Goal: Task Accomplishment & Management: Use online tool/utility

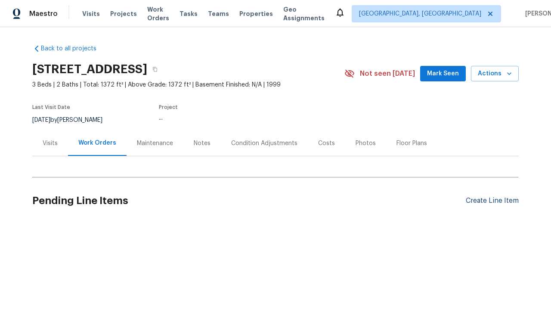
click at [492, 201] on div "Create Line Item" at bounding box center [492, 201] width 53 height 8
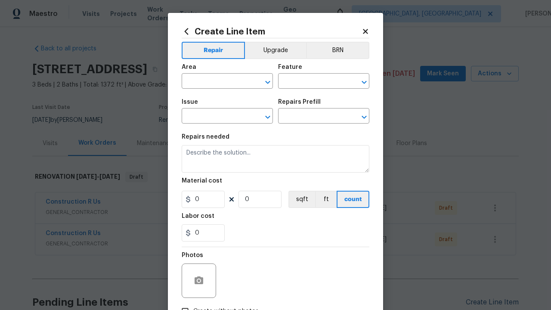
type input "Bedroom"
type input "Flooring"
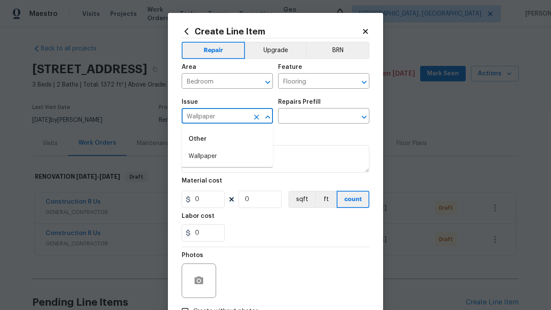
click at [227, 156] on li "Wallpaper" at bounding box center [227, 156] width 91 height 14
type input "Wallpaper"
type input "Remove decals"
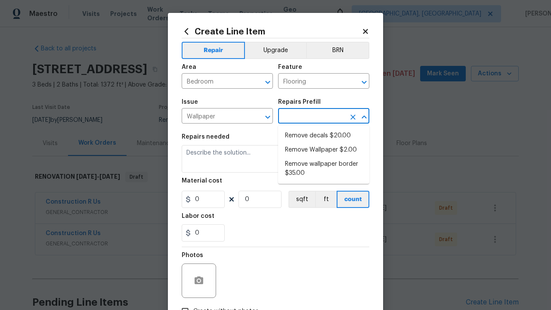
click at [324, 136] on li "Remove decals $20.00" at bounding box center [323, 136] width 91 height 14
type input "Walls and Ceiling"
type input "Remove decals $20.00"
type textarea "Remove decals from door/wall/ceiling"
type input "20"
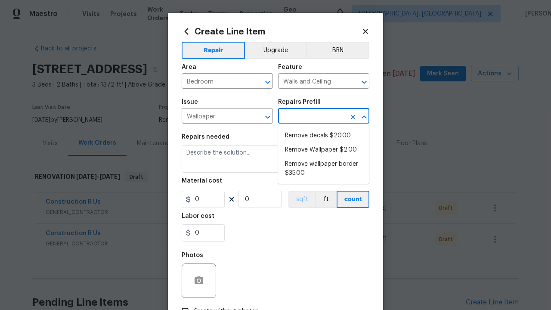
type input "1"
type input "Remove decals $20.00"
type input "2"
click at [301, 199] on button "sqft" at bounding box center [301, 199] width 27 height 17
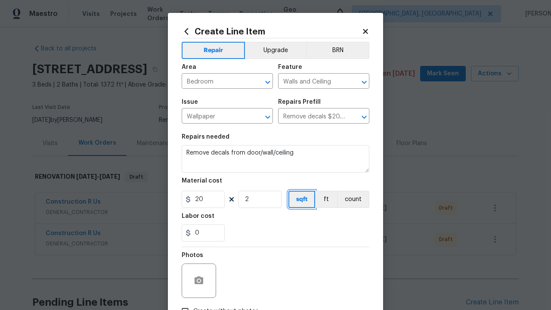
click at [185, 303] on input "Create without photos" at bounding box center [185, 311] width 16 height 16
checkbox input "true"
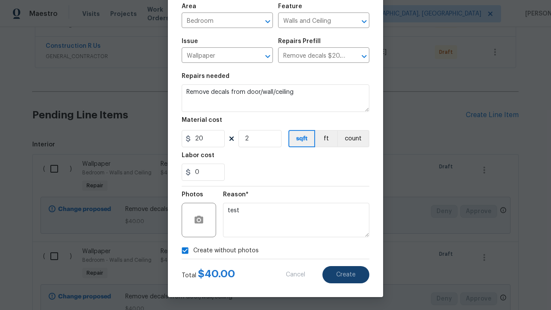
scroll to position [320, 0]
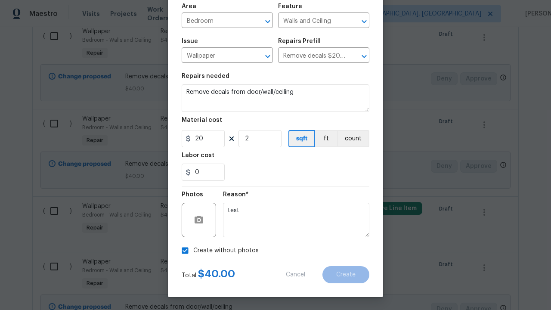
click at [57, 36] on input "checkbox" at bounding box center [57, 36] width 25 height 18
checkbox input "true"
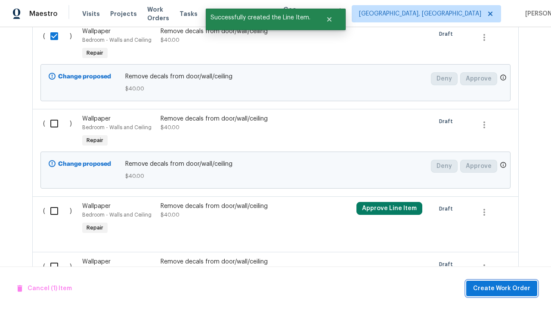
click at [503, 288] on span "Create Work Order" at bounding box center [501, 288] width 57 height 11
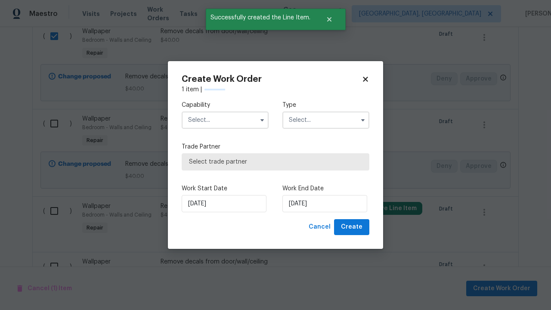
click at [225, 111] on input "text" at bounding box center [225, 119] width 87 height 17
type input "General Contractor"
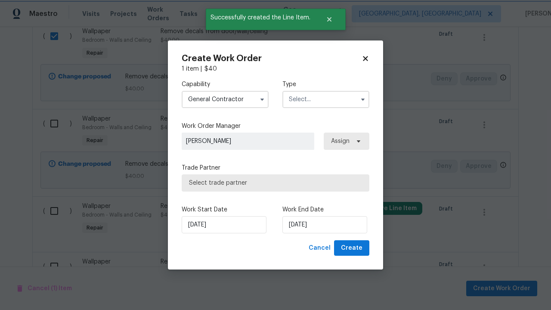
click at [326, 99] on input "text" at bounding box center [325, 99] width 87 height 17
type input "Renovation"
click at [269, 183] on span "Select trade partner" at bounding box center [275, 183] width 173 height 9
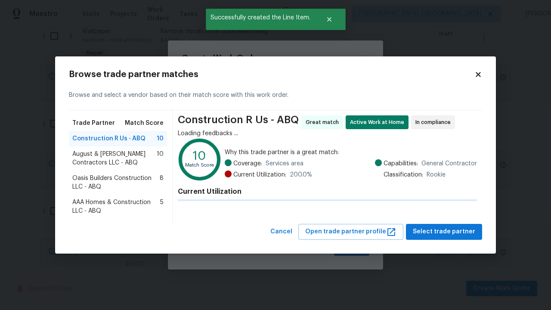
click at [446, 237] on span "Select trade partner" at bounding box center [444, 231] width 62 height 11
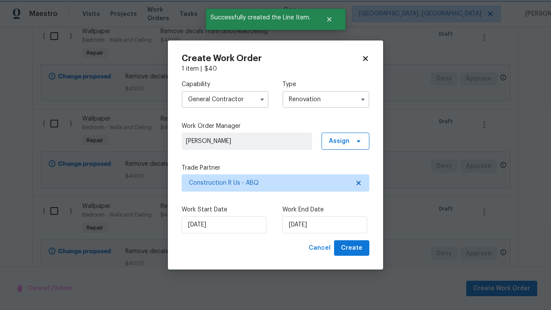
scroll to position [121, 134]
click at [353, 248] on span "Create" at bounding box center [352, 248] width 22 height 11
